Goal: Transaction & Acquisition: Obtain resource

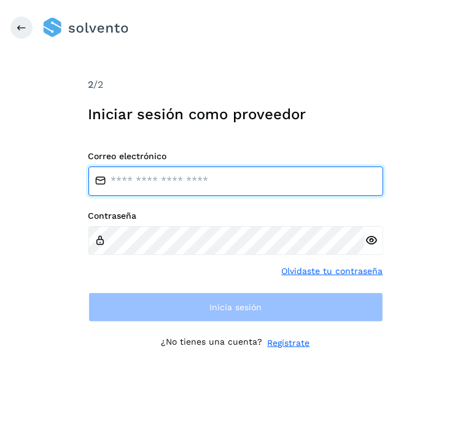
type input "**********"
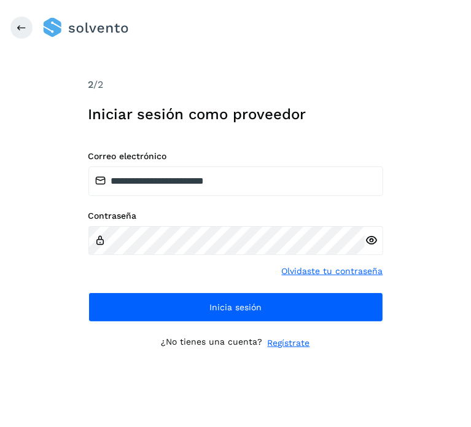
click at [63, 267] on div "**********" at bounding box center [235, 213] width 471 height 427
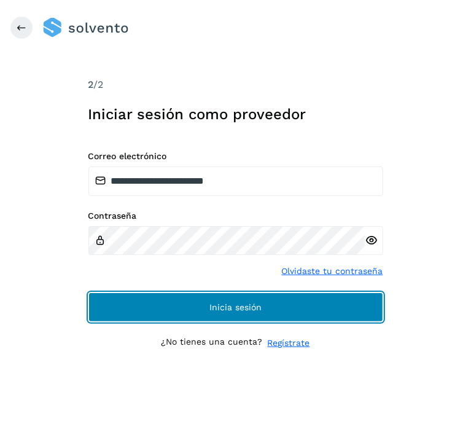
click at [123, 308] on button "Inicia sesión" at bounding box center [235, 306] width 295 height 29
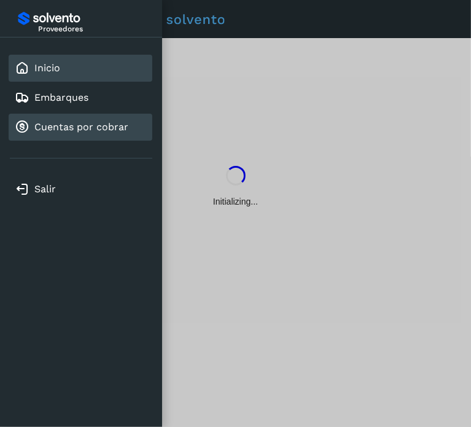
click at [87, 122] on link "Cuentas por cobrar" at bounding box center [81, 127] width 94 height 12
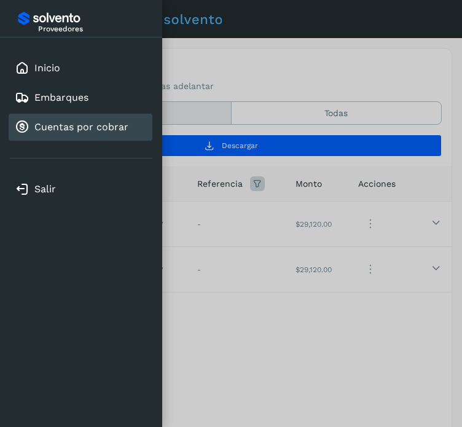
click at [306, 56] on div at bounding box center [231, 213] width 462 height 427
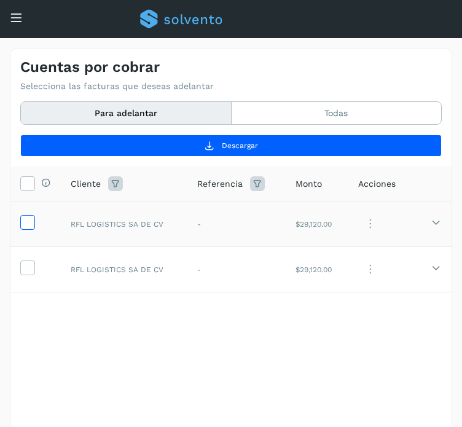
click at [25, 216] on icon at bounding box center [27, 221] width 13 height 13
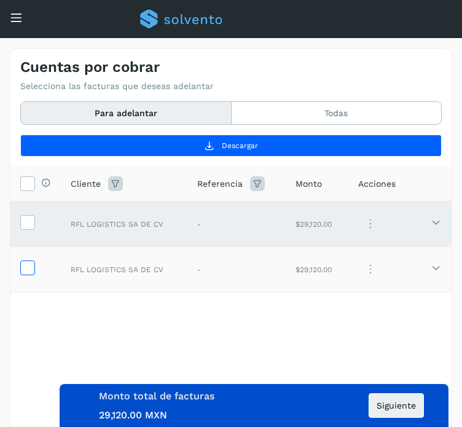
click at [29, 265] on icon at bounding box center [27, 266] width 13 height 13
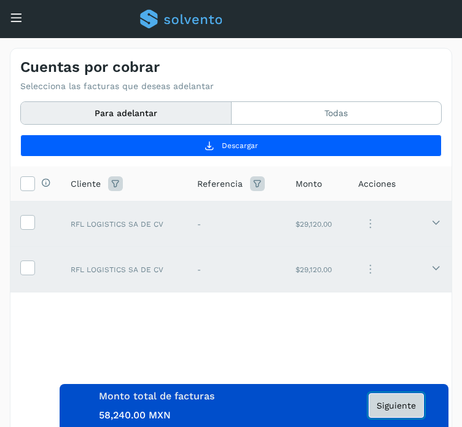
click at [387, 398] on button "Siguiente" at bounding box center [395, 405] width 55 height 25
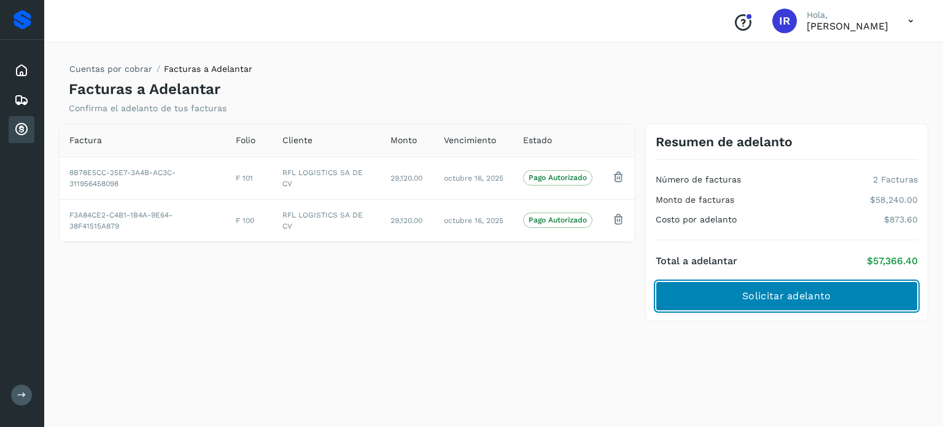
click at [470, 295] on button "Solicitar adelanto" at bounding box center [787, 295] width 262 height 29
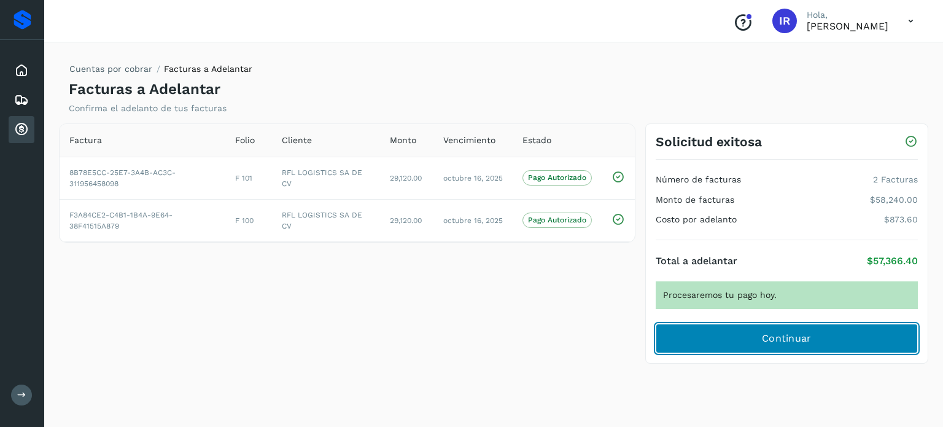
click at [470, 334] on button "Continuar" at bounding box center [787, 338] width 262 height 29
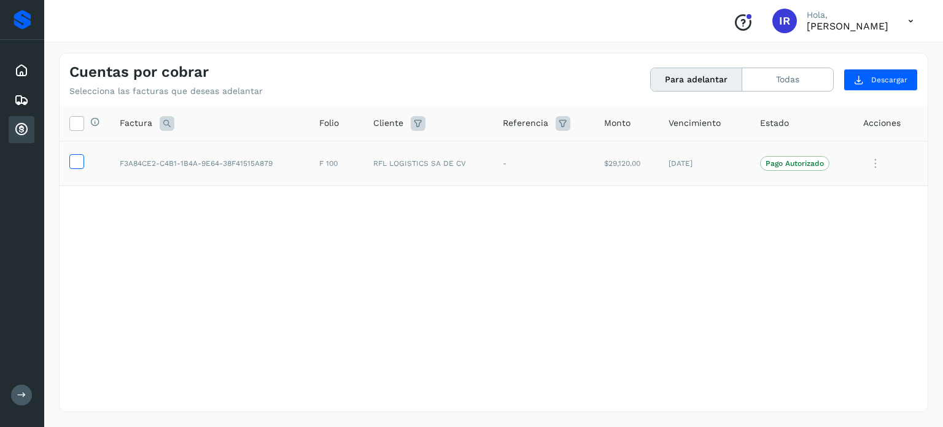
click at [79, 160] on icon at bounding box center [76, 160] width 13 height 13
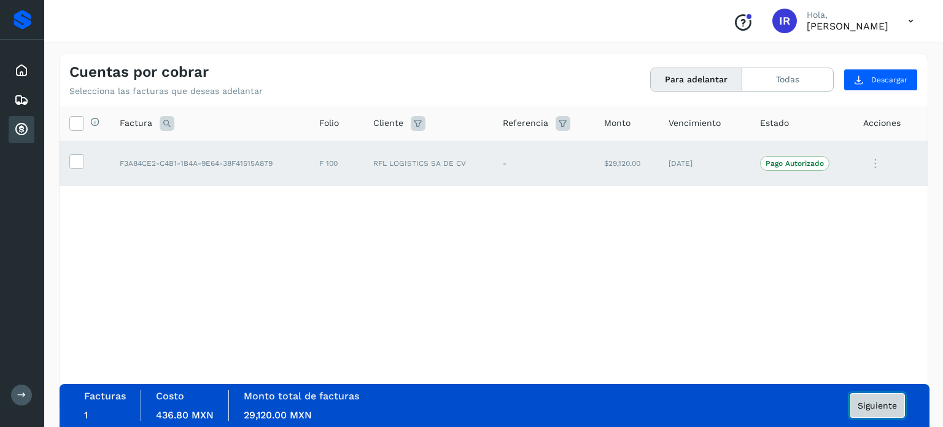
click at [470, 412] on button "Siguiente" at bounding box center [877, 405] width 55 height 25
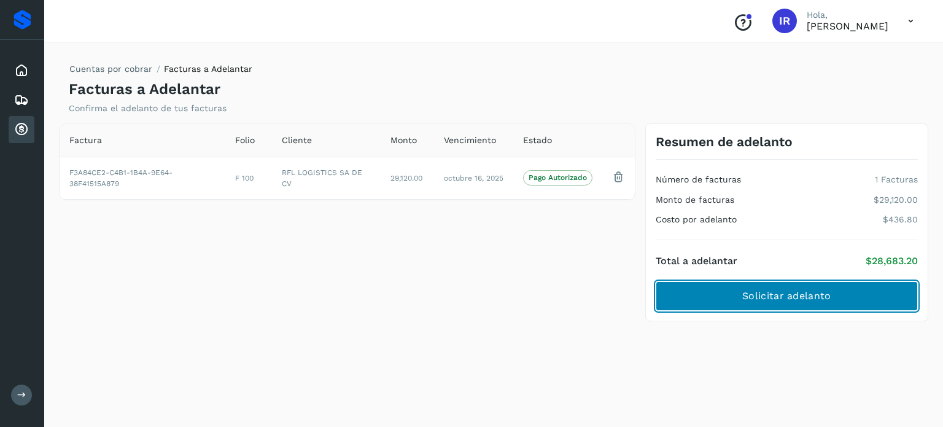
click at [470, 292] on span "Solicitar adelanto" at bounding box center [786, 296] width 88 height 14
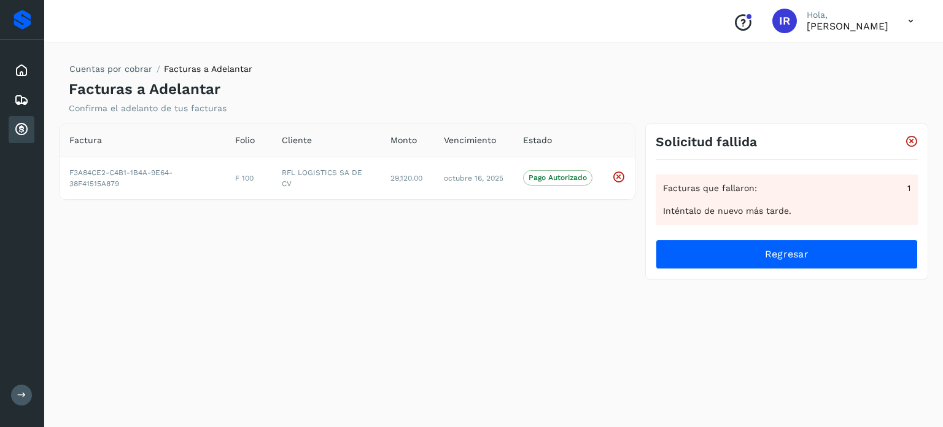
click at [18, 12] on div "Proveedores" at bounding box center [23, 20] width 18 height 20
click at [20, 57] on div "Inicio" at bounding box center [22, 70] width 26 height 27
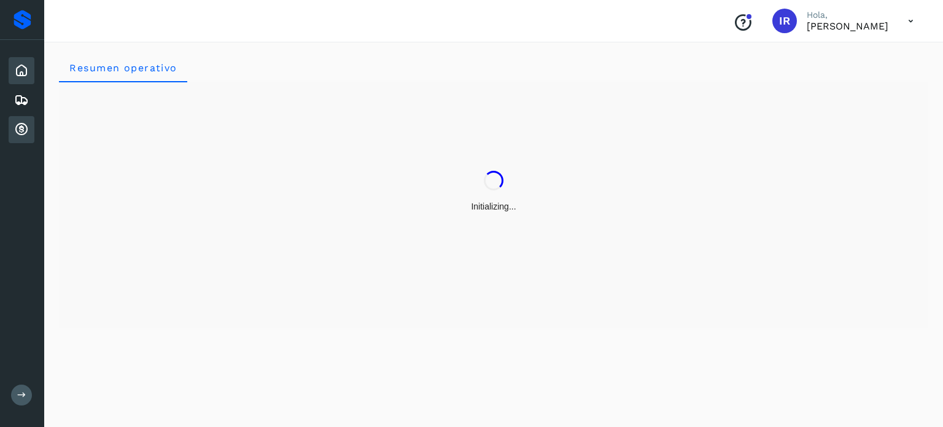
click at [25, 122] on icon at bounding box center [21, 129] width 15 height 15
